Goal: Transaction & Acquisition: Purchase product/service

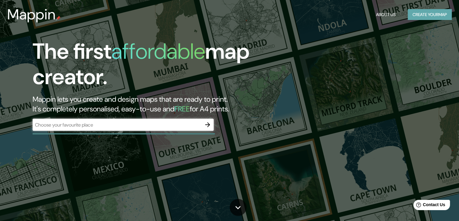
click at [418, 17] on button "Create your map" at bounding box center [430, 14] width 44 height 11
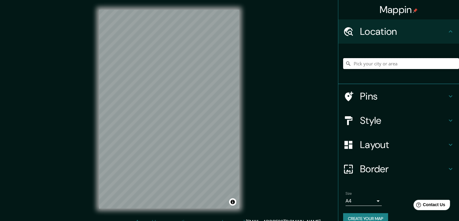
drag, startPoint x: 388, startPoint y: 68, endPoint x: 388, endPoint y: 64, distance: 3.6
click at [388, 65] on input "Pick your city or area" at bounding box center [401, 63] width 116 height 11
click at [388, 64] on input "Pick your city or area" at bounding box center [401, 63] width 116 height 11
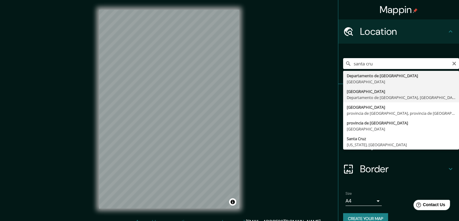
type input "[GEOGRAPHIC_DATA], [GEOGRAPHIC_DATA], [GEOGRAPHIC_DATA]"
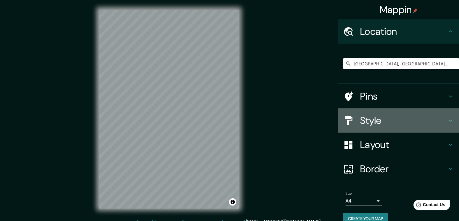
click at [371, 120] on h4 "Style" at bounding box center [403, 120] width 87 height 12
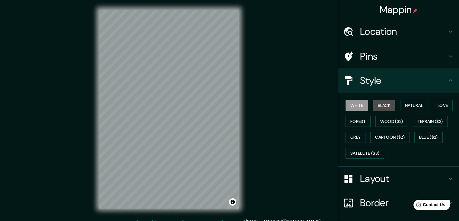
click at [379, 107] on button "Black" at bounding box center [384, 105] width 23 height 11
click at [353, 108] on button "White" at bounding box center [357, 105] width 23 height 11
click at [385, 105] on button "Black" at bounding box center [384, 105] width 23 height 11
drag, startPoint x: 241, startPoint y: 119, endPoint x: 356, endPoint y: 106, distance: 116.1
click at [356, 106] on button "White" at bounding box center [357, 105] width 23 height 11
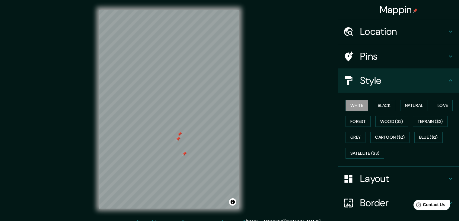
drag, startPoint x: 182, startPoint y: 135, endPoint x: 180, endPoint y: 139, distance: 4.3
click at [180, 139] on div at bounding box center [178, 138] width 5 height 5
drag, startPoint x: 180, startPoint y: 137, endPoint x: 188, endPoint y: 131, distance: 10.1
click at [188, 135] on div at bounding box center [187, 137] width 5 height 5
click at [188, 128] on div at bounding box center [189, 127] width 5 height 5
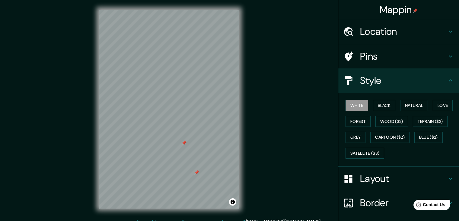
click at [184, 142] on div at bounding box center [184, 142] width 5 height 5
click at [186, 141] on div at bounding box center [186, 139] width 5 height 5
click at [197, 138] on div at bounding box center [197, 138] width 5 height 5
click at [401, 106] on button "Natural" at bounding box center [415, 105] width 28 height 11
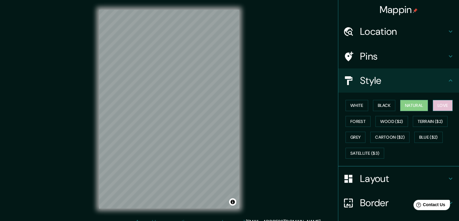
click at [436, 105] on button "Love" at bounding box center [443, 105] width 20 height 11
click at [361, 122] on button "Forest" at bounding box center [358, 121] width 25 height 11
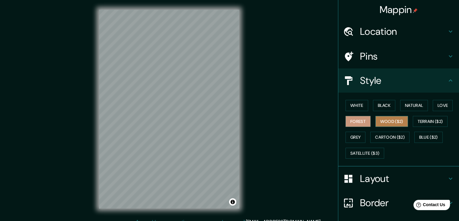
drag, startPoint x: 377, startPoint y: 122, endPoint x: 389, endPoint y: 122, distance: 12.1
click at [378, 122] on button "Wood ($2)" at bounding box center [392, 121] width 33 height 11
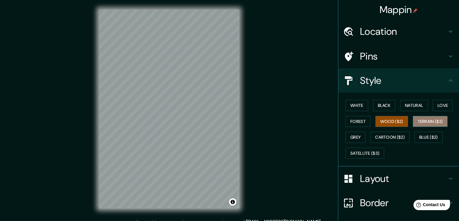
click at [426, 121] on button "Terrain ($2)" at bounding box center [430, 121] width 35 height 11
click at [356, 133] on button "Grey" at bounding box center [356, 136] width 20 height 11
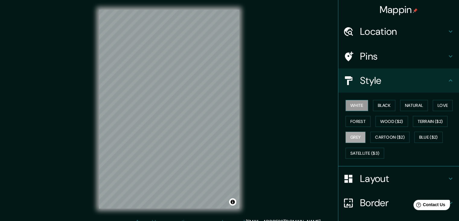
click at [352, 107] on button "White" at bounding box center [357, 105] width 23 height 11
click at [357, 138] on button "Grey" at bounding box center [356, 136] width 20 height 11
click at [378, 136] on button "Cartoon ($2)" at bounding box center [390, 136] width 39 height 11
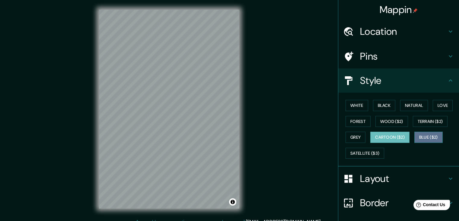
click at [415, 135] on button "Blue ($2)" at bounding box center [429, 136] width 28 height 11
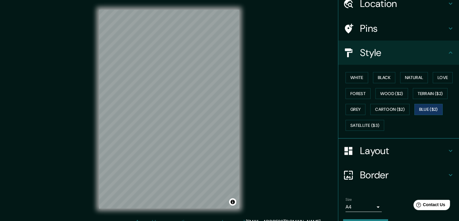
scroll to position [30, 0]
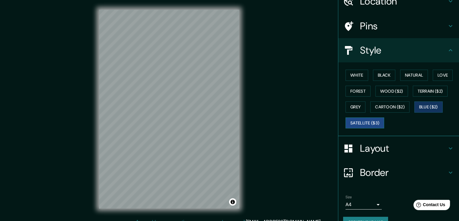
click at [373, 122] on button "Satellite ($3)" at bounding box center [365, 122] width 39 height 11
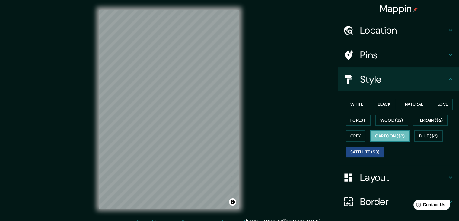
scroll to position [0, 0]
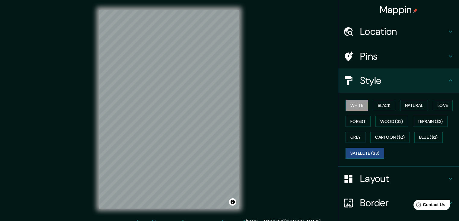
click at [354, 109] on button "White" at bounding box center [357, 105] width 23 height 11
click at [428, 124] on button "Terrain ($2)" at bounding box center [430, 121] width 35 height 11
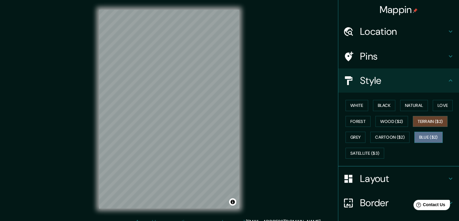
click at [427, 140] on button "Blue ($2)" at bounding box center [429, 136] width 28 height 11
click at [353, 137] on button "Grey" at bounding box center [356, 136] width 20 height 11
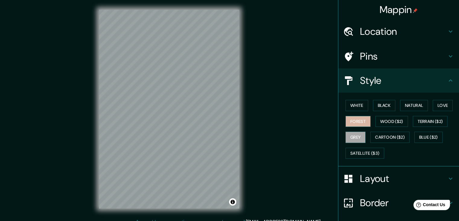
click at [359, 120] on button "Forest" at bounding box center [358, 121] width 25 height 11
click at [356, 106] on button "White" at bounding box center [357, 105] width 23 height 11
click at [358, 118] on button "Forest" at bounding box center [358, 121] width 25 height 11
click at [376, 108] on button "Black" at bounding box center [384, 105] width 23 height 11
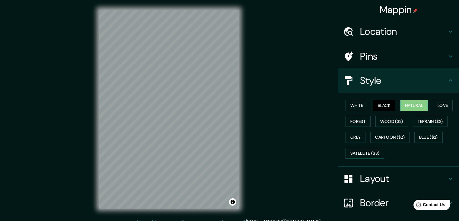
click at [413, 102] on button "Natural" at bounding box center [415, 105] width 28 height 11
click at [441, 103] on button "Love" at bounding box center [443, 105] width 20 height 11
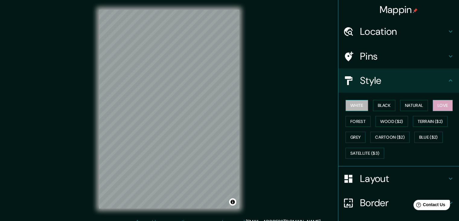
click at [346, 105] on button "White" at bounding box center [357, 105] width 23 height 11
click at [347, 133] on button "Grey" at bounding box center [356, 136] width 20 height 11
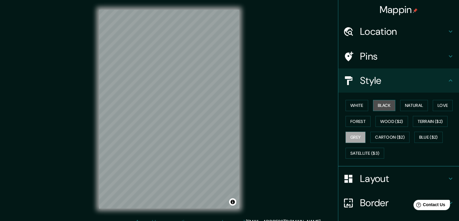
click at [381, 106] on button "Black" at bounding box center [384, 105] width 23 height 11
click at [396, 106] on div "White Black Natural Love Forest Wood ($2) Terrain ($2) Grey Cartoon ($2) Blue (…" at bounding box center [401, 128] width 116 height 63
click at [404, 105] on button "Natural" at bounding box center [415, 105] width 28 height 11
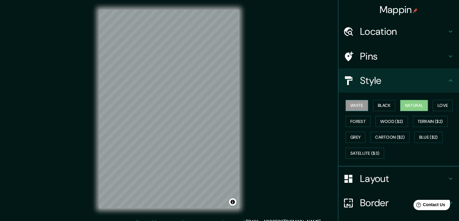
click at [359, 106] on button "White" at bounding box center [357, 105] width 23 height 11
click at [403, 108] on button "Natural" at bounding box center [415, 105] width 28 height 11
click at [436, 106] on button "Love" at bounding box center [443, 105] width 20 height 11
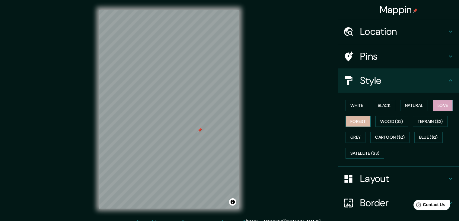
click at [360, 120] on button "Forest" at bounding box center [358, 121] width 25 height 11
click at [199, 130] on div at bounding box center [200, 129] width 5 height 5
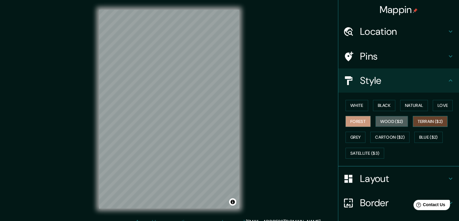
drag, startPoint x: 385, startPoint y: 123, endPoint x: 414, endPoint y: 116, distance: 29.5
click at [386, 123] on button "Wood ($2)" at bounding box center [392, 121] width 33 height 11
click at [425, 120] on button "Terrain ($2)" at bounding box center [430, 121] width 35 height 11
click at [394, 121] on button "Wood ($2)" at bounding box center [392, 121] width 33 height 11
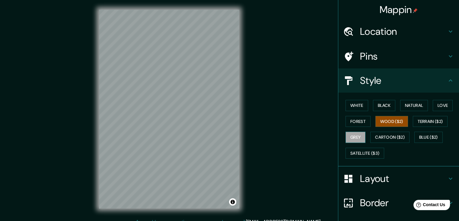
click at [352, 138] on button "Grey" at bounding box center [356, 136] width 20 height 11
drag, startPoint x: 377, startPoint y: 151, endPoint x: 361, endPoint y: 154, distance: 15.7
click at [376, 151] on button "Satellite ($3)" at bounding box center [365, 152] width 39 height 11
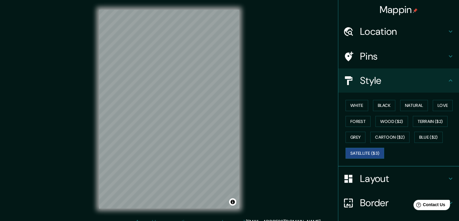
scroll to position [7, 0]
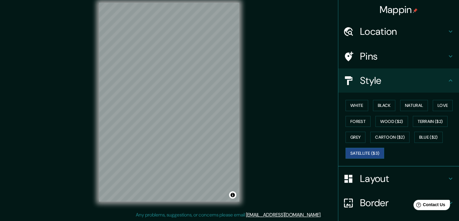
click at [98, 92] on div "© Mapbox © OpenStreetMap Improve this map © Maxar" at bounding box center [169, 102] width 160 height 218
click at [241, 117] on div "© Mapbox © OpenStreetMap Improve this map © Maxar" at bounding box center [169, 102] width 160 height 218
click at [265, 134] on div "Mappin Location [GEOGRAPHIC_DATA], [GEOGRAPHIC_DATA], [GEOGRAPHIC_DATA] Pins St…" at bounding box center [229, 106] width 459 height 227
click at [349, 108] on button "White" at bounding box center [357, 105] width 23 height 11
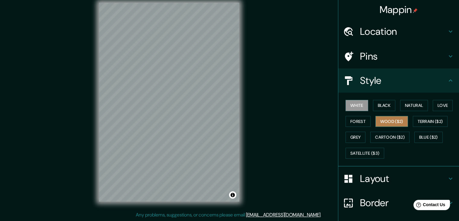
click at [390, 121] on button "Wood ($2)" at bounding box center [392, 121] width 33 height 11
click at [353, 135] on button "Grey" at bounding box center [356, 136] width 20 height 11
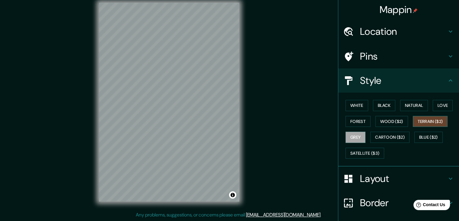
click at [430, 118] on button "Terrain ($2)" at bounding box center [430, 121] width 35 height 11
click at [413, 107] on button "Natural" at bounding box center [415, 105] width 28 height 11
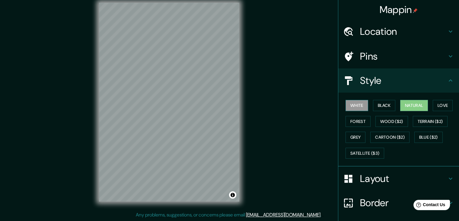
click at [352, 105] on button "White" at bounding box center [357, 105] width 23 height 11
click at [355, 119] on button "Forest" at bounding box center [358, 121] width 25 height 11
click at [406, 106] on button "Natural" at bounding box center [415, 105] width 28 height 11
click at [358, 104] on button "White" at bounding box center [357, 105] width 23 height 11
click at [354, 118] on button "Forest" at bounding box center [358, 121] width 25 height 11
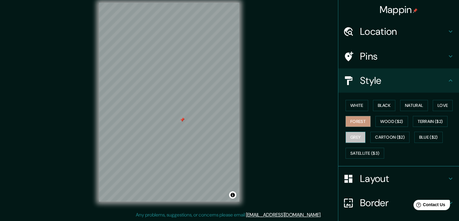
click at [353, 134] on button "Grey" at bounding box center [356, 136] width 20 height 11
click at [377, 139] on button "Cartoon ($2)" at bounding box center [390, 136] width 39 height 11
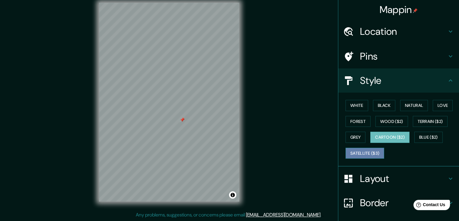
click at [367, 153] on button "Satellite ($3)" at bounding box center [365, 152] width 39 height 11
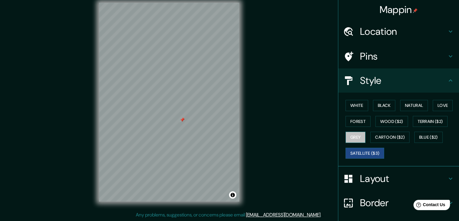
click at [356, 138] on button "Grey" at bounding box center [356, 136] width 20 height 11
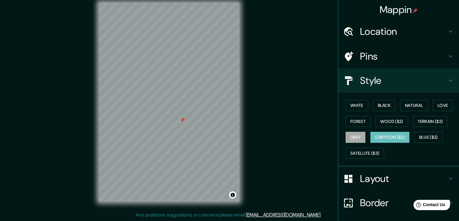
click at [375, 138] on button "Cartoon ($2)" at bounding box center [390, 136] width 39 height 11
click at [418, 139] on button "Blue ($2)" at bounding box center [429, 136] width 28 height 11
drag, startPoint x: 389, startPoint y: 137, endPoint x: 413, endPoint y: 129, distance: 25.2
click at [390, 137] on button "Cartoon ($2)" at bounding box center [390, 136] width 39 height 11
click at [423, 121] on button "Terrain ($2)" at bounding box center [430, 121] width 35 height 11
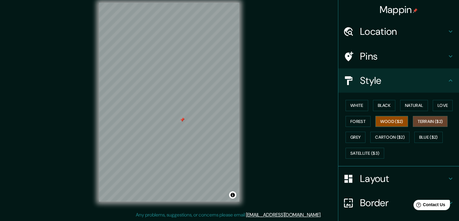
click at [391, 124] on button "Wood ($2)" at bounding box center [392, 121] width 33 height 11
click at [362, 120] on button "Forest" at bounding box center [358, 121] width 25 height 11
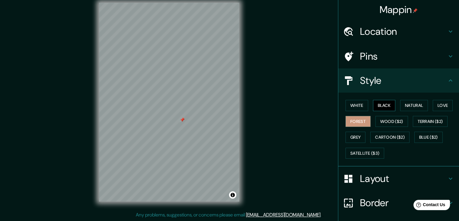
click at [380, 108] on button "Black" at bounding box center [384, 105] width 23 height 11
click at [361, 104] on button "White" at bounding box center [357, 105] width 23 height 11
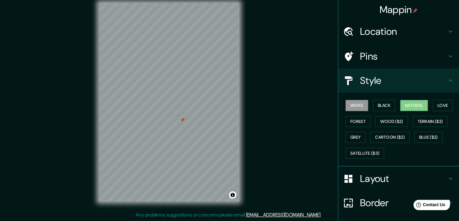
click at [410, 106] on button "Natural" at bounding box center [415, 105] width 28 height 11
drag, startPoint x: 445, startPoint y: 103, endPoint x: 435, endPoint y: 106, distance: 10.6
click at [445, 103] on button "Love" at bounding box center [443, 105] width 20 height 11
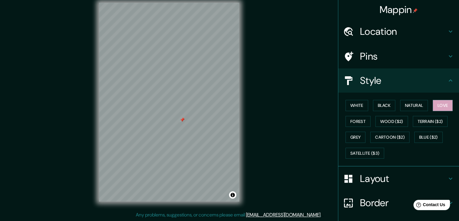
click at [357, 143] on div "White Black Natural Love Forest Wood ($2) Terrain ($2) Grey Cartoon ($2) Blue (…" at bounding box center [401, 128] width 116 height 63
click at [357, 137] on button "Grey" at bounding box center [356, 136] width 20 height 11
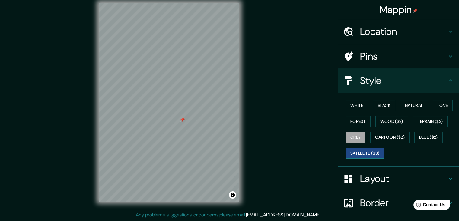
click at [359, 153] on button "Satellite ($3)" at bounding box center [365, 152] width 39 height 11
click at [349, 137] on button "Grey" at bounding box center [356, 136] width 20 height 11
click at [354, 122] on button "Forest" at bounding box center [358, 121] width 25 height 11
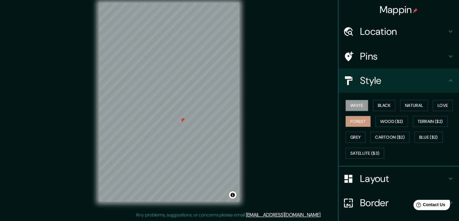
click at [358, 104] on button "White" at bounding box center [357, 105] width 23 height 11
click at [355, 139] on button "Grey" at bounding box center [356, 136] width 20 height 11
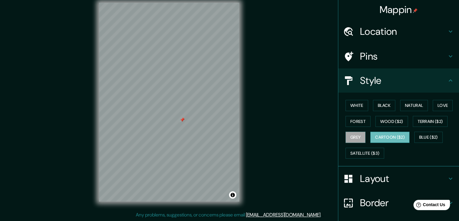
click at [381, 136] on button "Cartoon ($2)" at bounding box center [390, 136] width 39 height 11
click at [435, 135] on button "Blue ($2)" at bounding box center [429, 136] width 28 height 11
click at [358, 132] on button "Grey" at bounding box center [356, 136] width 20 height 11
click at [361, 105] on button "White" at bounding box center [357, 105] width 23 height 11
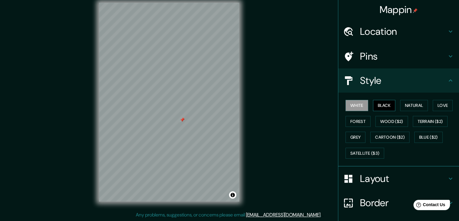
click at [381, 103] on button "Black" at bounding box center [384, 105] width 23 height 11
click at [420, 105] on button "Natural" at bounding box center [415, 105] width 28 height 11
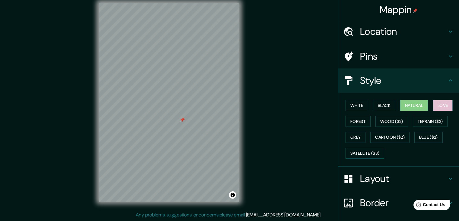
click at [433, 105] on button "Love" at bounding box center [443, 105] width 20 height 11
click at [352, 136] on button "Grey" at bounding box center [356, 136] width 20 height 11
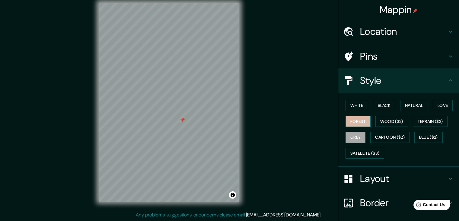
click at [353, 119] on button "Forest" at bounding box center [358, 121] width 25 height 11
click at [356, 108] on button "White" at bounding box center [357, 105] width 23 height 11
click at [354, 137] on button "Grey" at bounding box center [356, 136] width 20 height 11
